Goal: Information Seeking & Learning: Learn about a topic

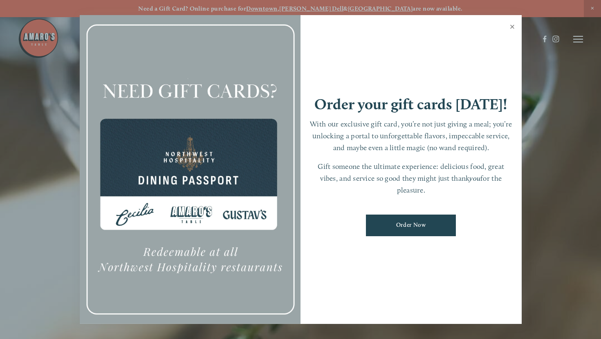
click at [519, 29] on link "Close" at bounding box center [512, 27] width 16 height 23
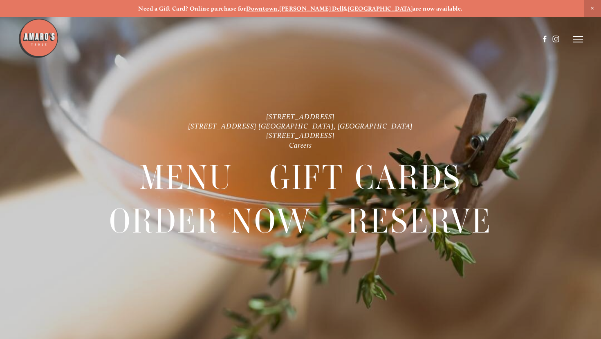
click at [577, 40] on icon at bounding box center [578, 39] width 10 height 7
click at [482, 41] on span "Visit" at bounding box center [484, 39] width 12 height 7
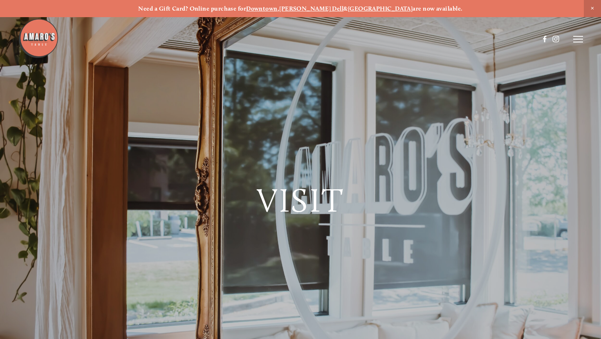
click at [584, 45] on div "Visit" at bounding box center [300, 169] width 601 height 339
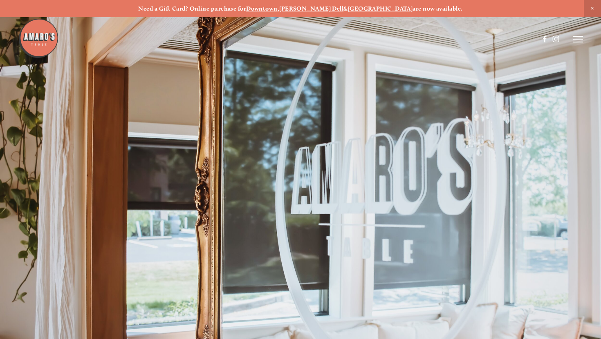
click at [576, 40] on icon at bounding box center [578, 39] width 10 height 7
click at [431, 38] on span "Menu" at bounding box center [431, 39] width 15 height 7
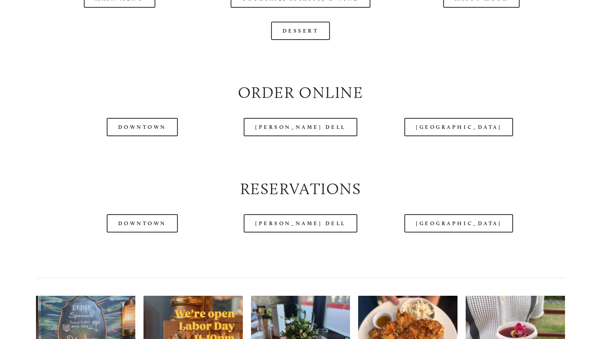
scroll to position [897, 0]
click at [146, 136] on link "Downtown" at bounding box center [142, 127] width 71 height 18
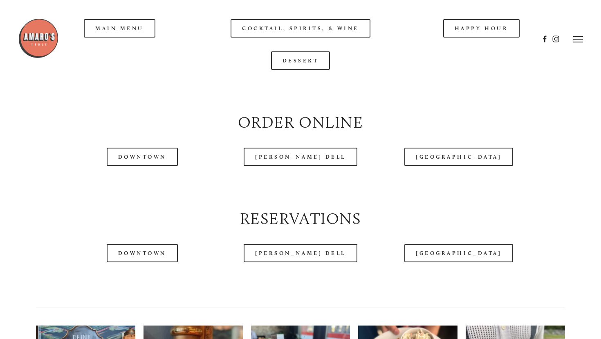
scroll to position [860, 0]
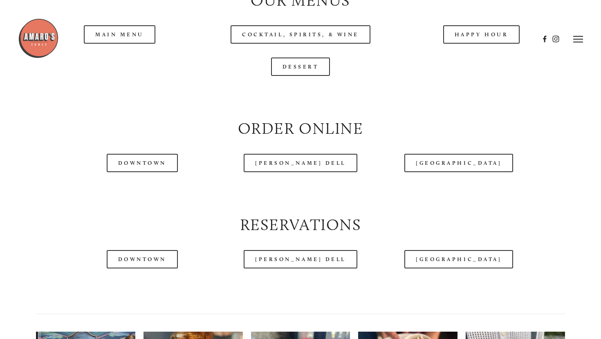
click at [145, 58] on div at bounding box center [278, 39] width 520 height 42
click at [140, 55] on div at bounding box center [278, 39] width 520 height 42
click at [120, 52] on div at bounding box center [278, 39] width 520 height 42
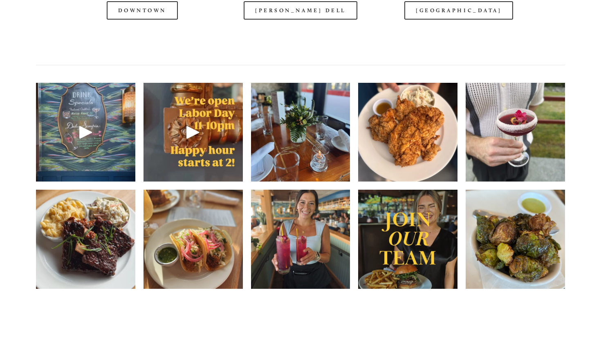
scroll to position [1111, 0]
